Goal: Share content

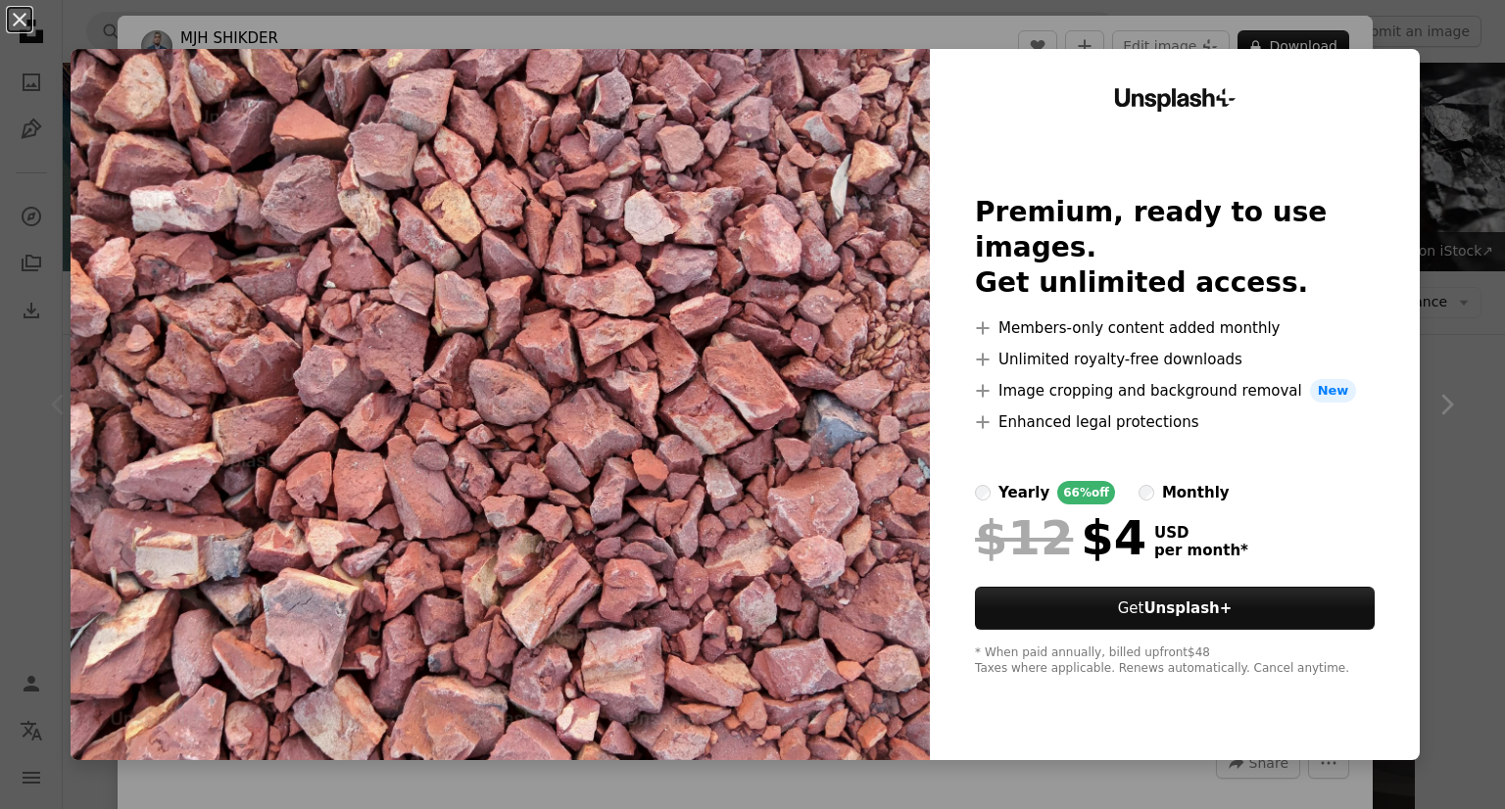
scroll to position [326, 0]
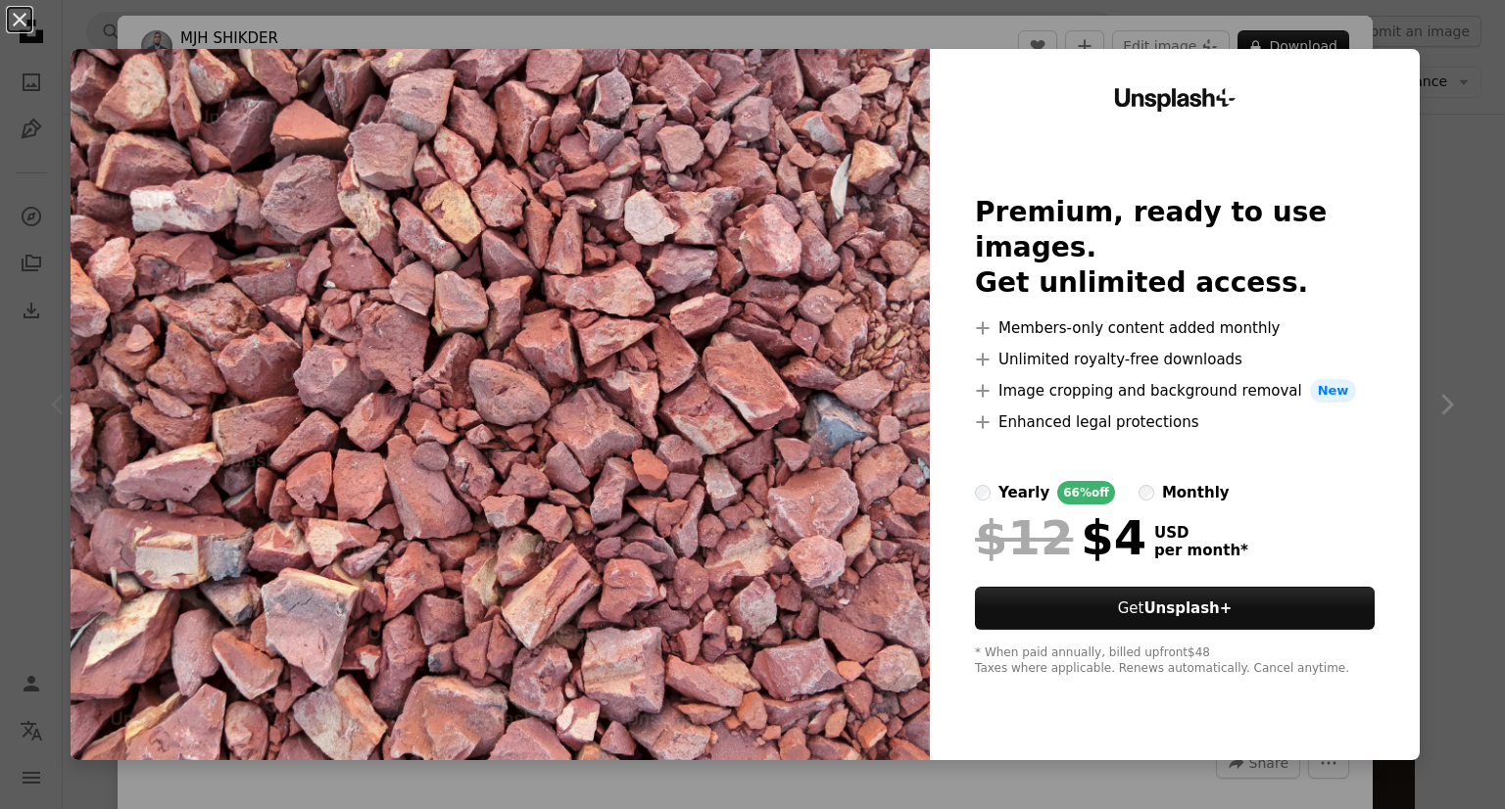
click at [1423, 60] on div "An X shape Unsplash+ Premium, ready to use images. Get unlimited access. A plus…" at bounding box center [752, 404] width 1505 height 809
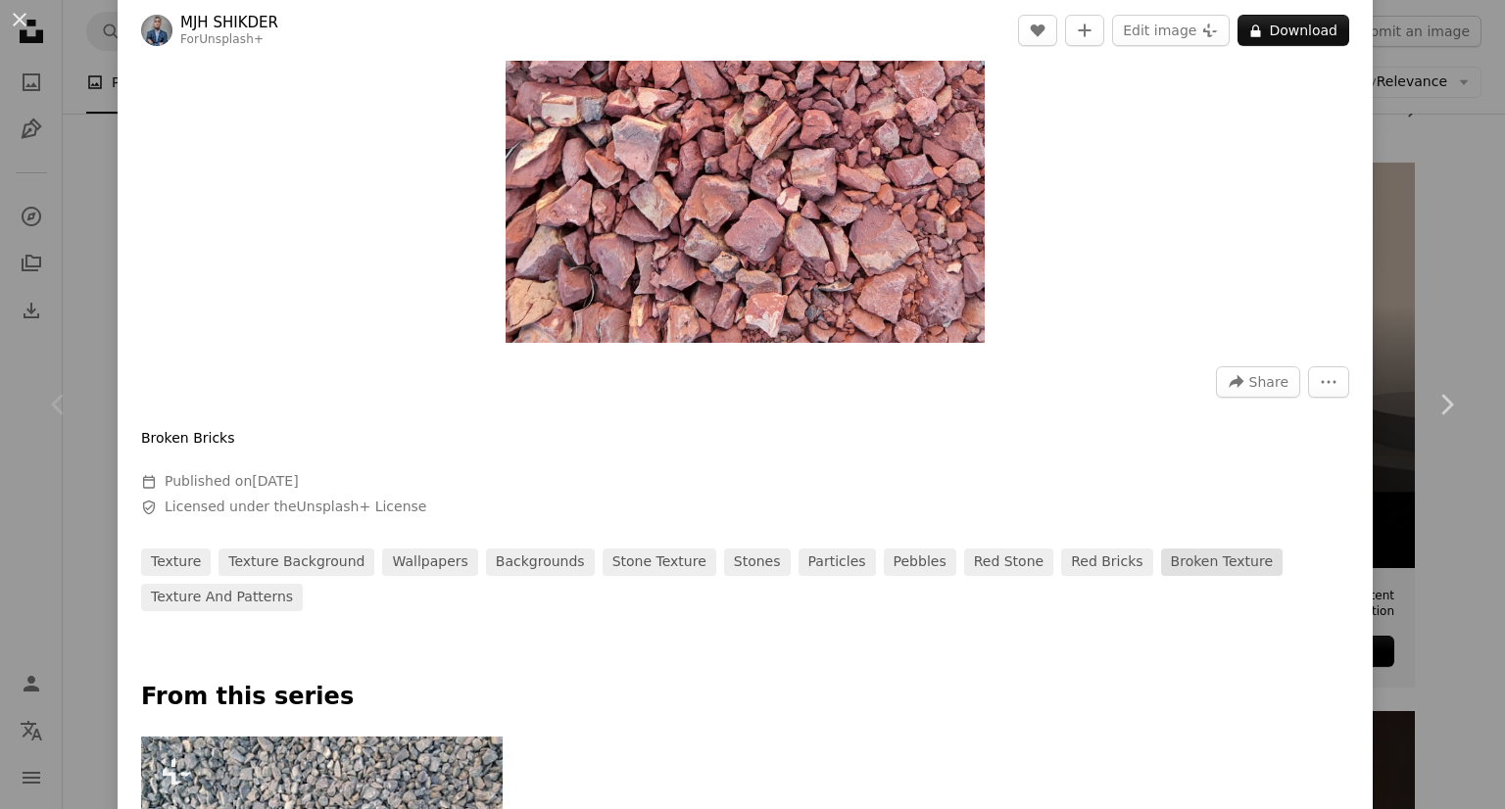
scroll to position [326, 0]
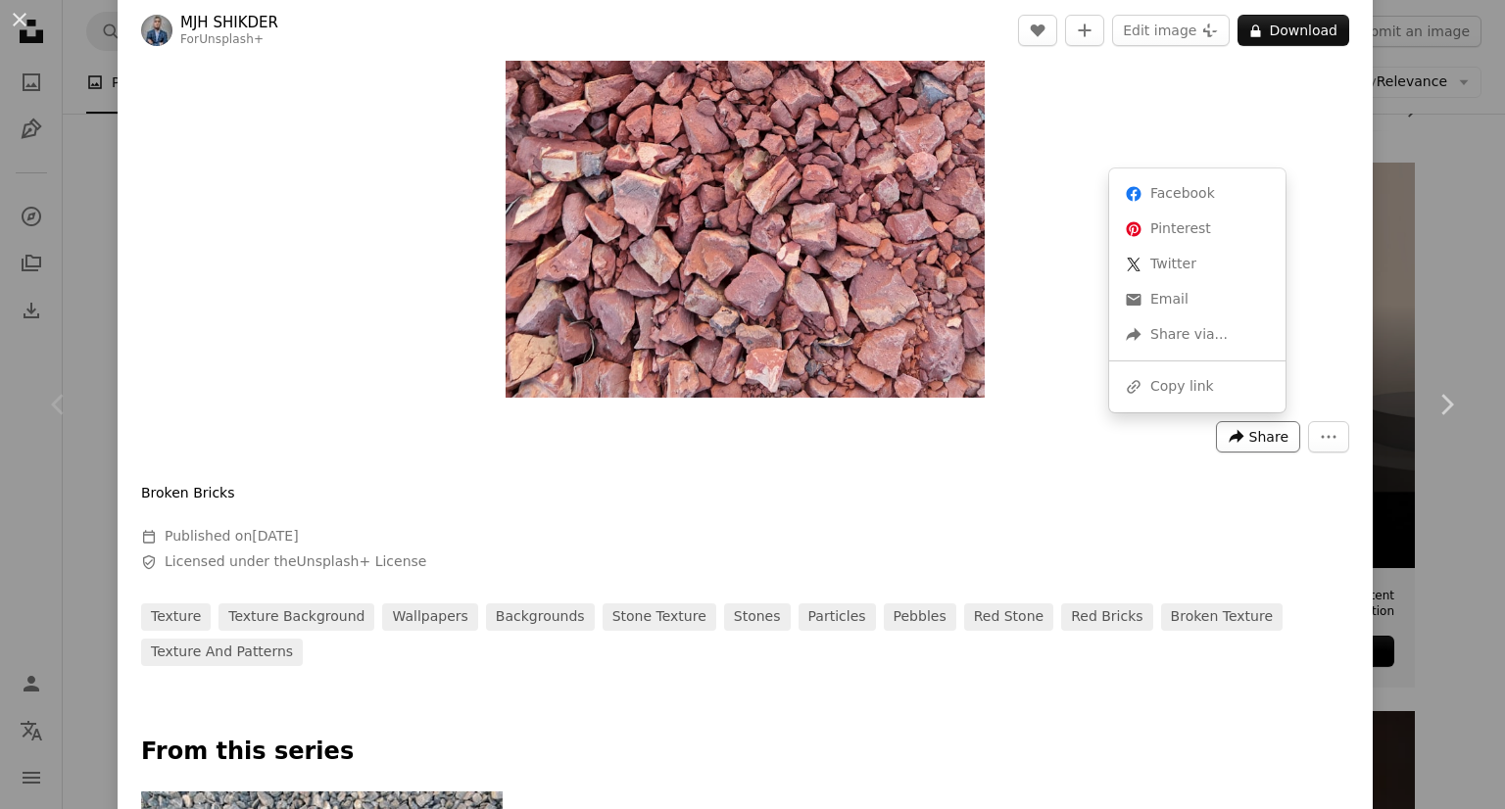
click at [1228, 432] on icon "A forward-right arrow" at bounding box center [1237, 437] width 18 height 18
click at [1191, 391] on div "A URL sharing icon (chains) Copy link" at bounding box center [1197, 386] width 161 height 35
click at [16, 19] on button "An X shape" at bounding box center [20, 20] width 24 height 24
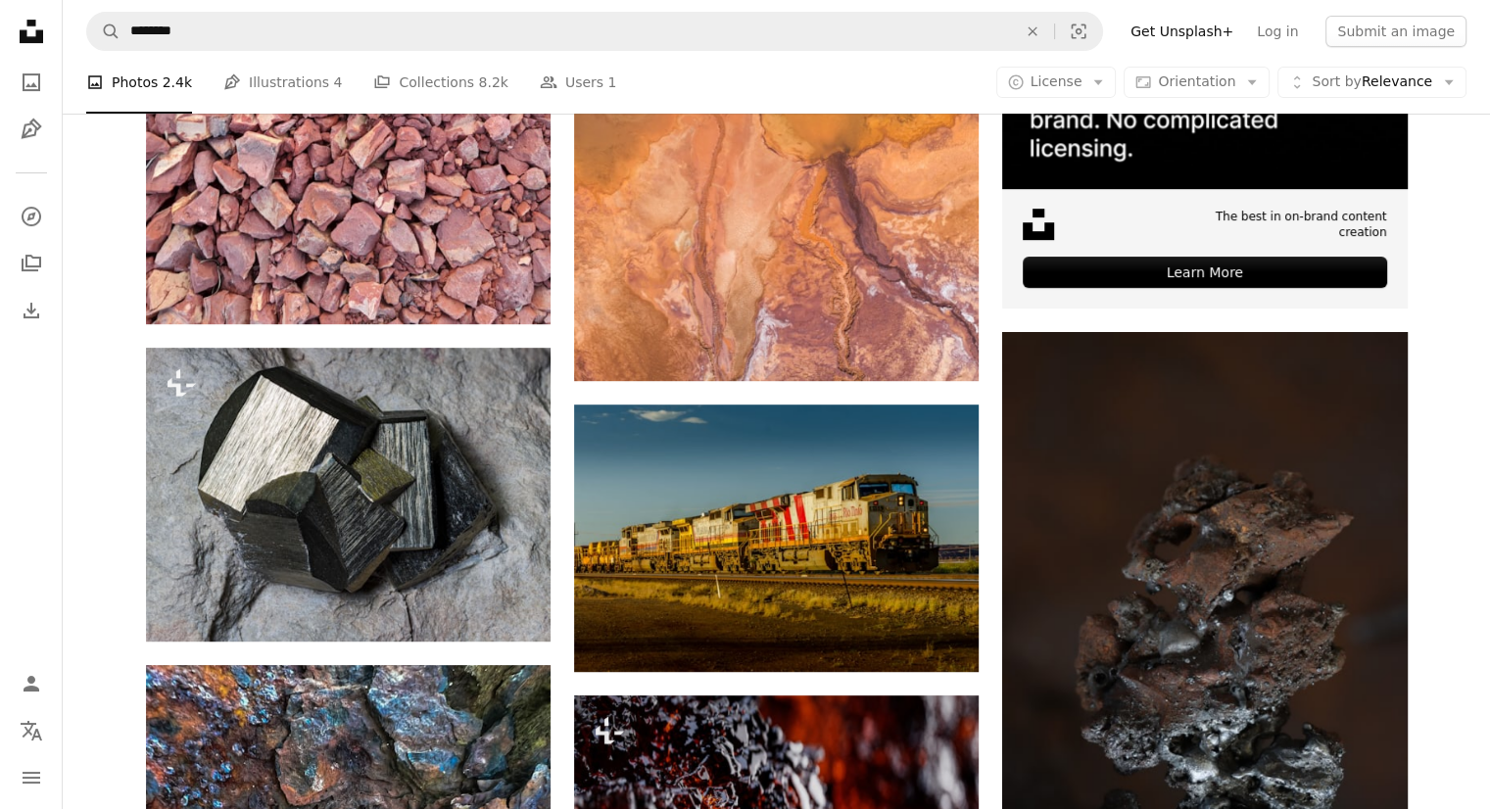
scroll to position [652, 0]
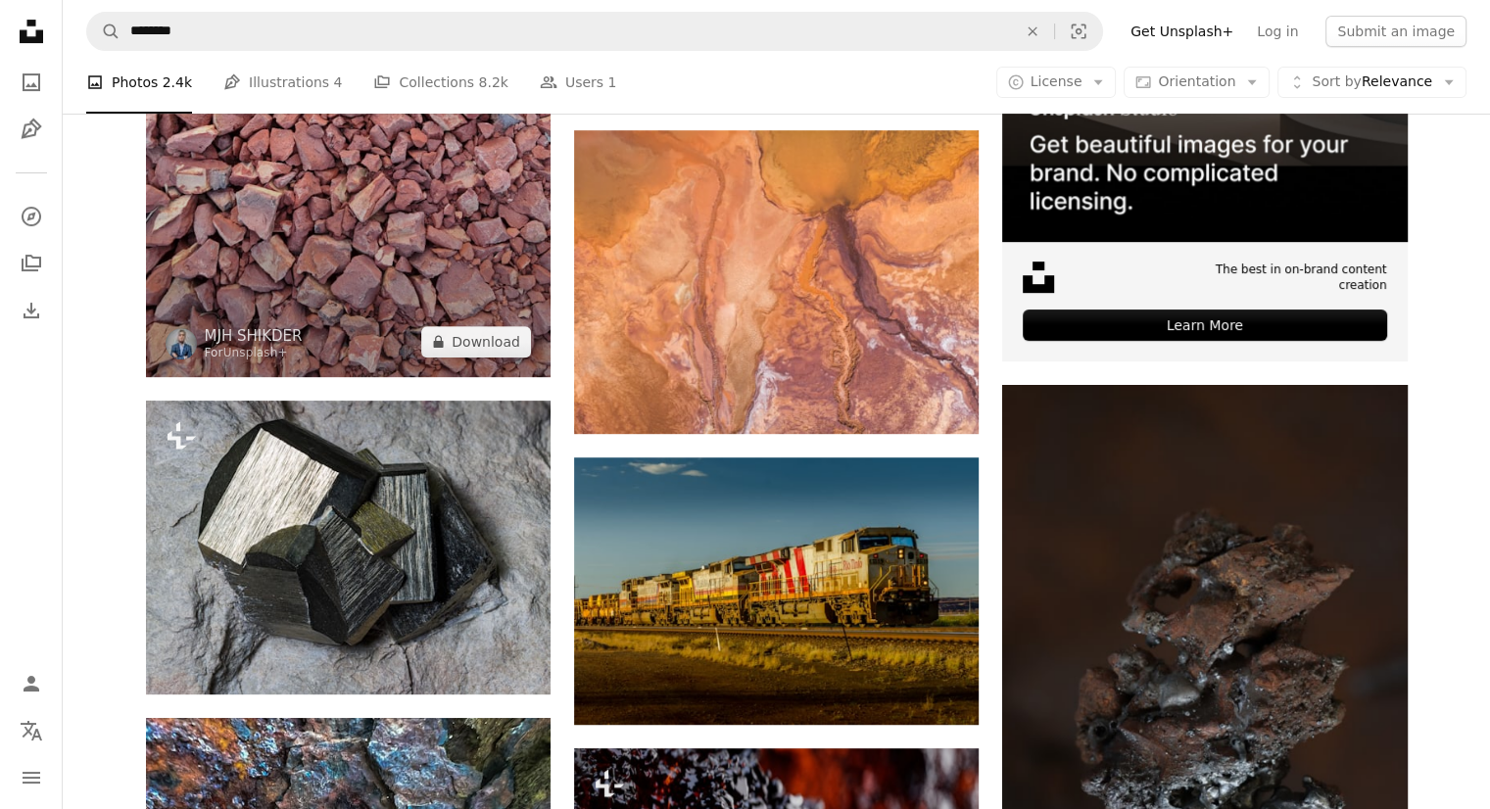
click at [427, 247] on img at bounding box center [348, 106] width 405 height 540
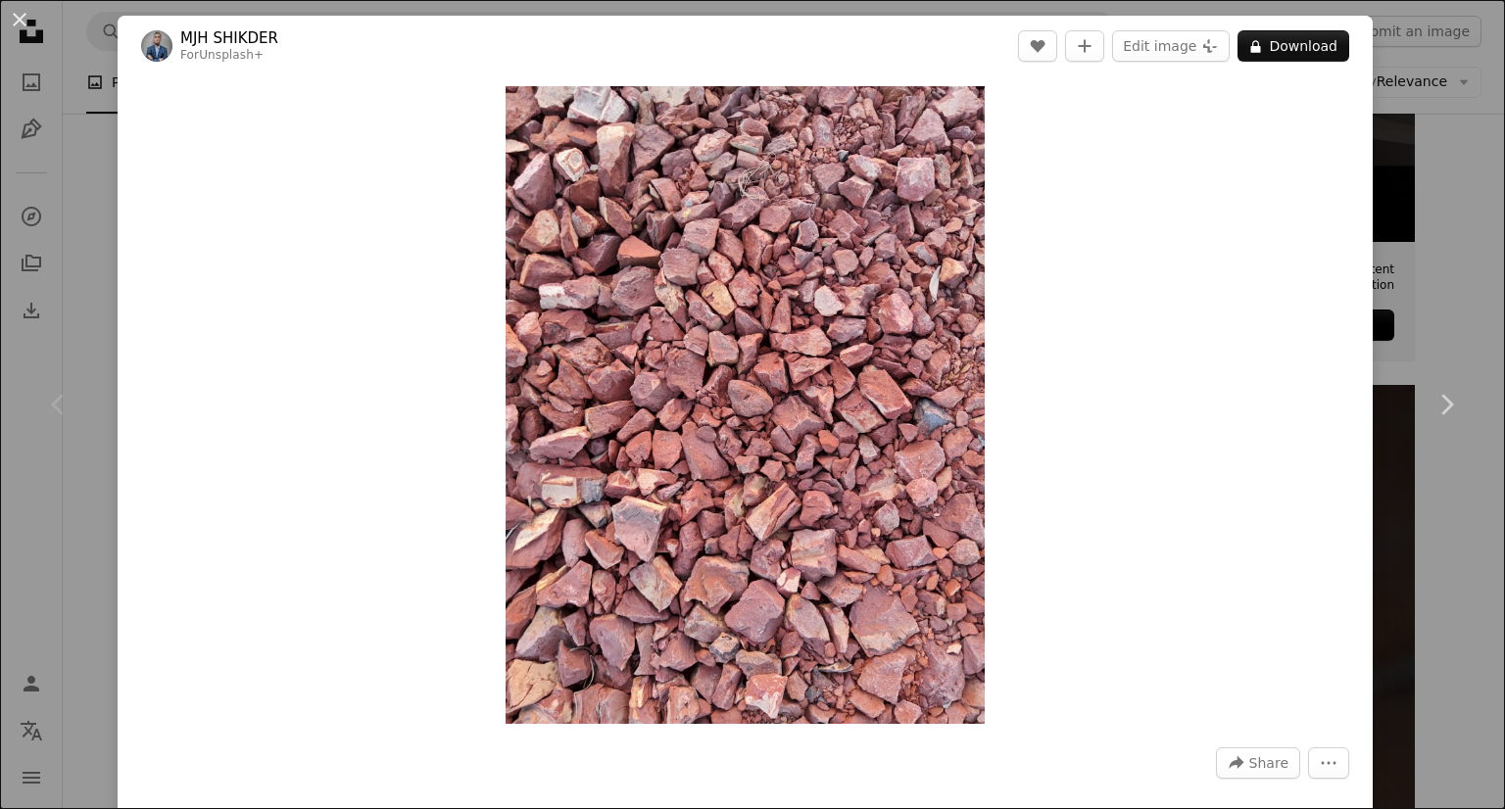
click at [111, 33] on div "An X shape Chevron left Chevron right MJH [PERSON_NAME] For Unsplash+ A heart A…" at bounding box center [752, 404] width 1505 height 809
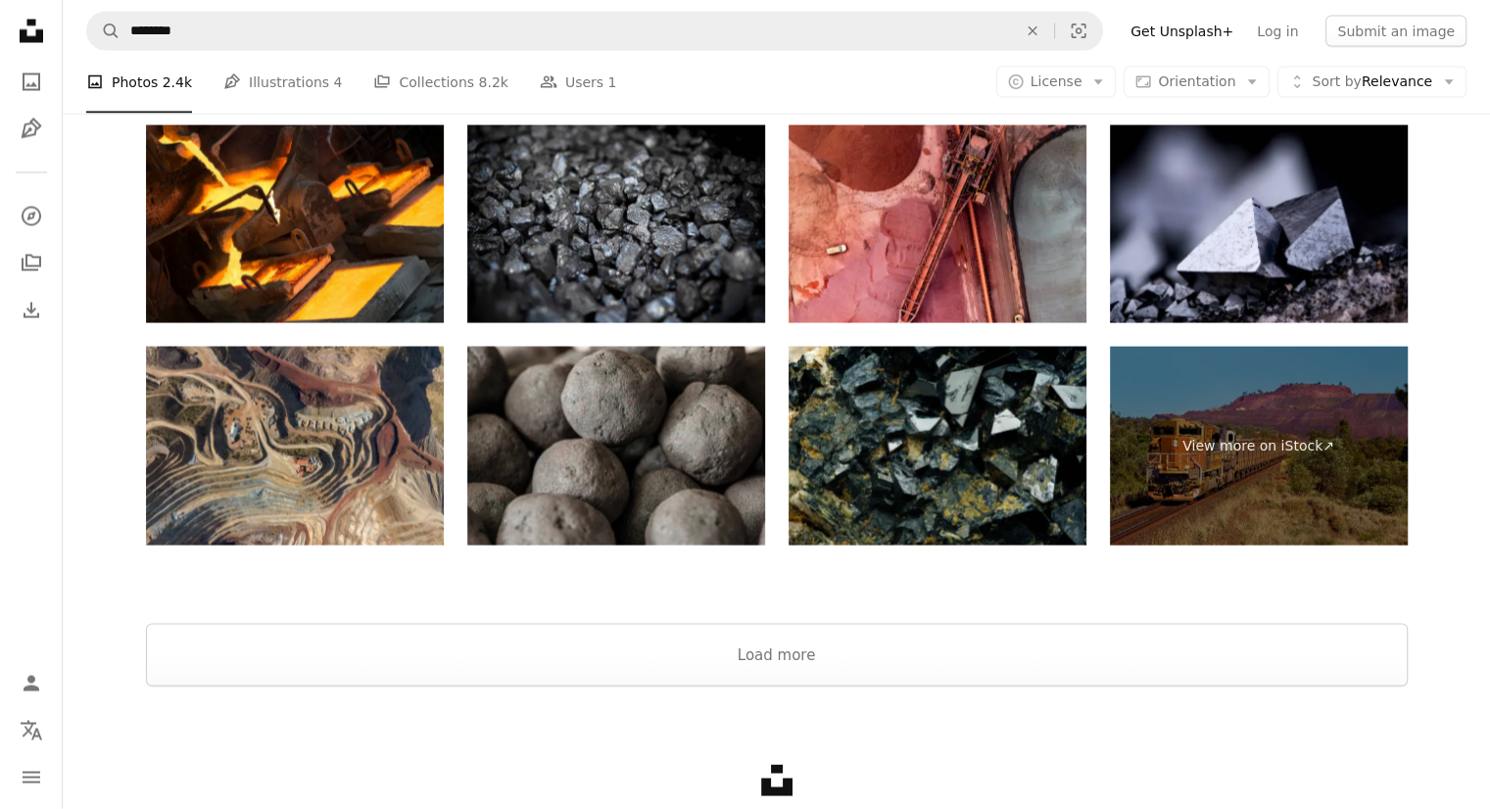
scroll to position [3966, 0]
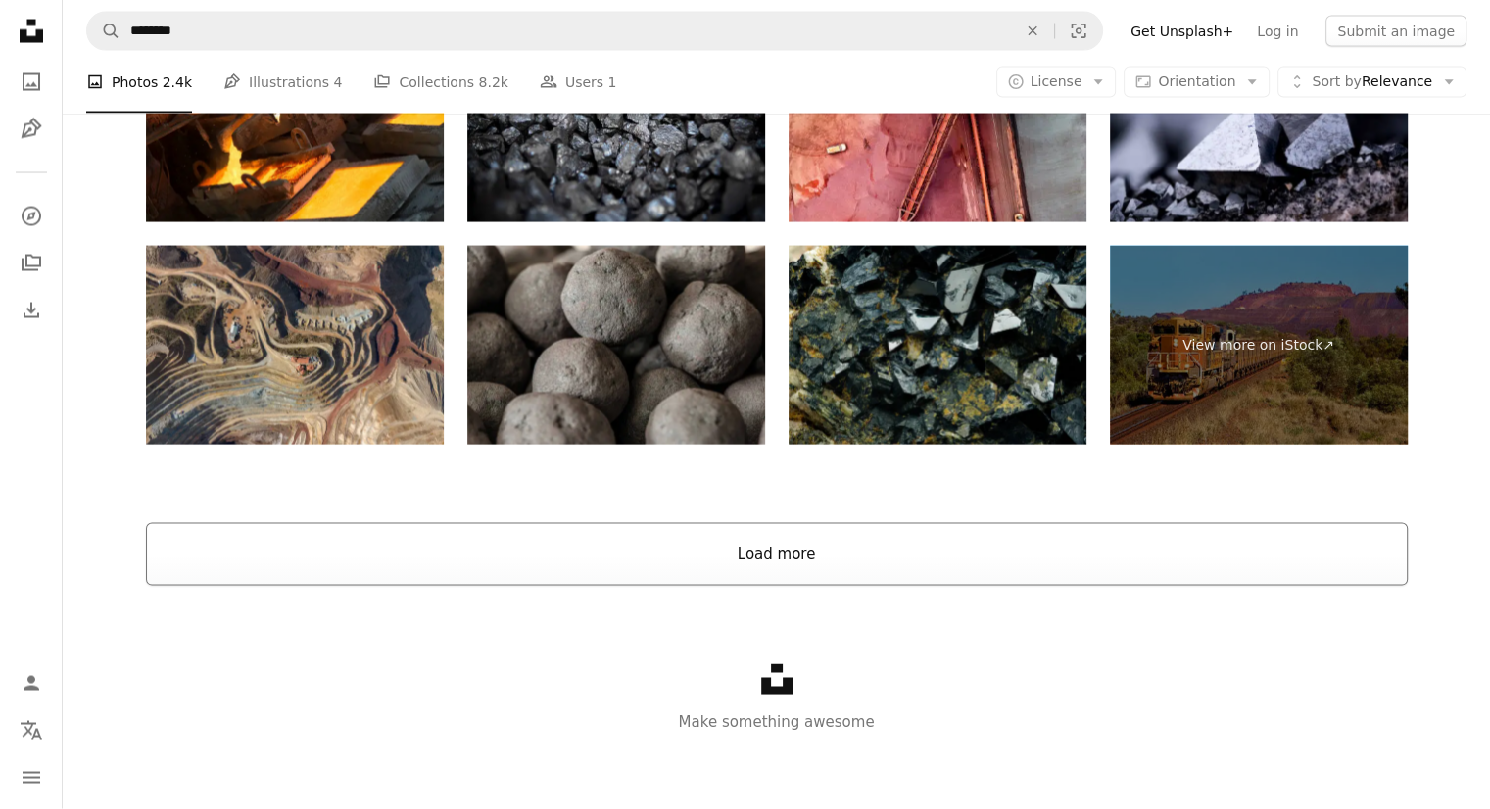
click at [764, 549] on button "Load more" at bounding box center [777, 554] width 1262 height 63
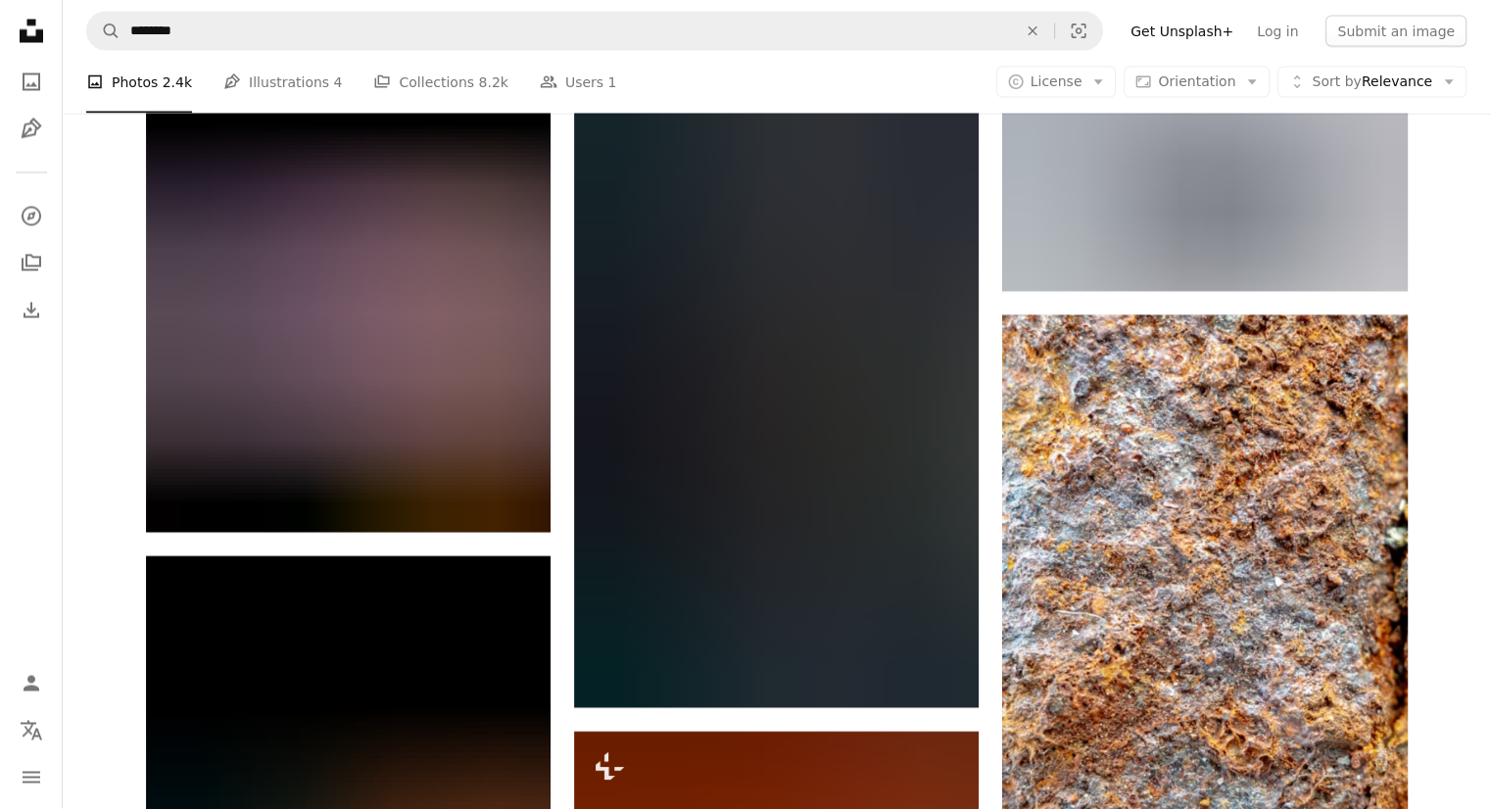
scroll to position [2912, 0]
